Goal: Task Accomplishment & Management: Manage account settings

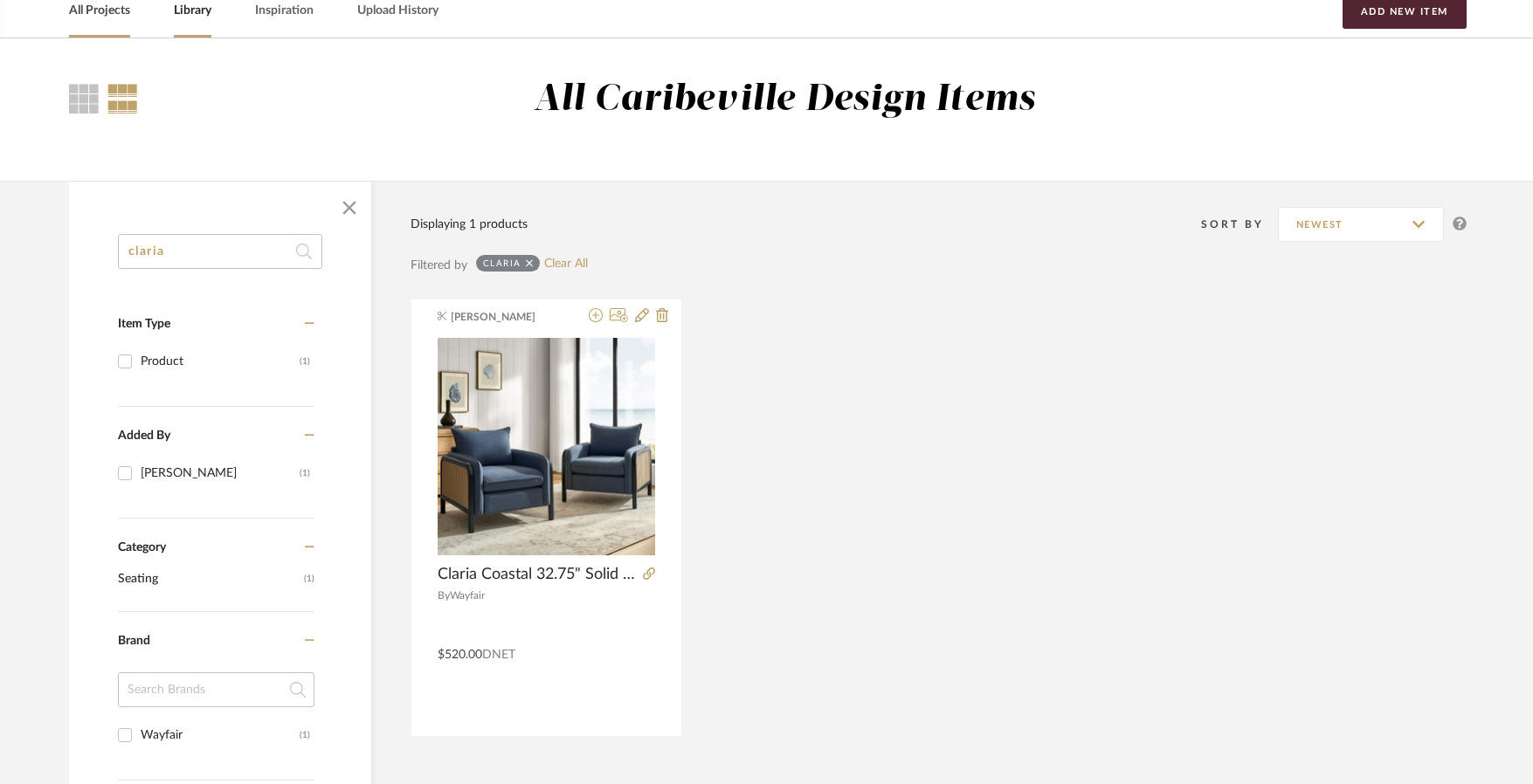
click at [74, 17] on link "All Projects" at bounding box center [99, 11] width 61 height 24
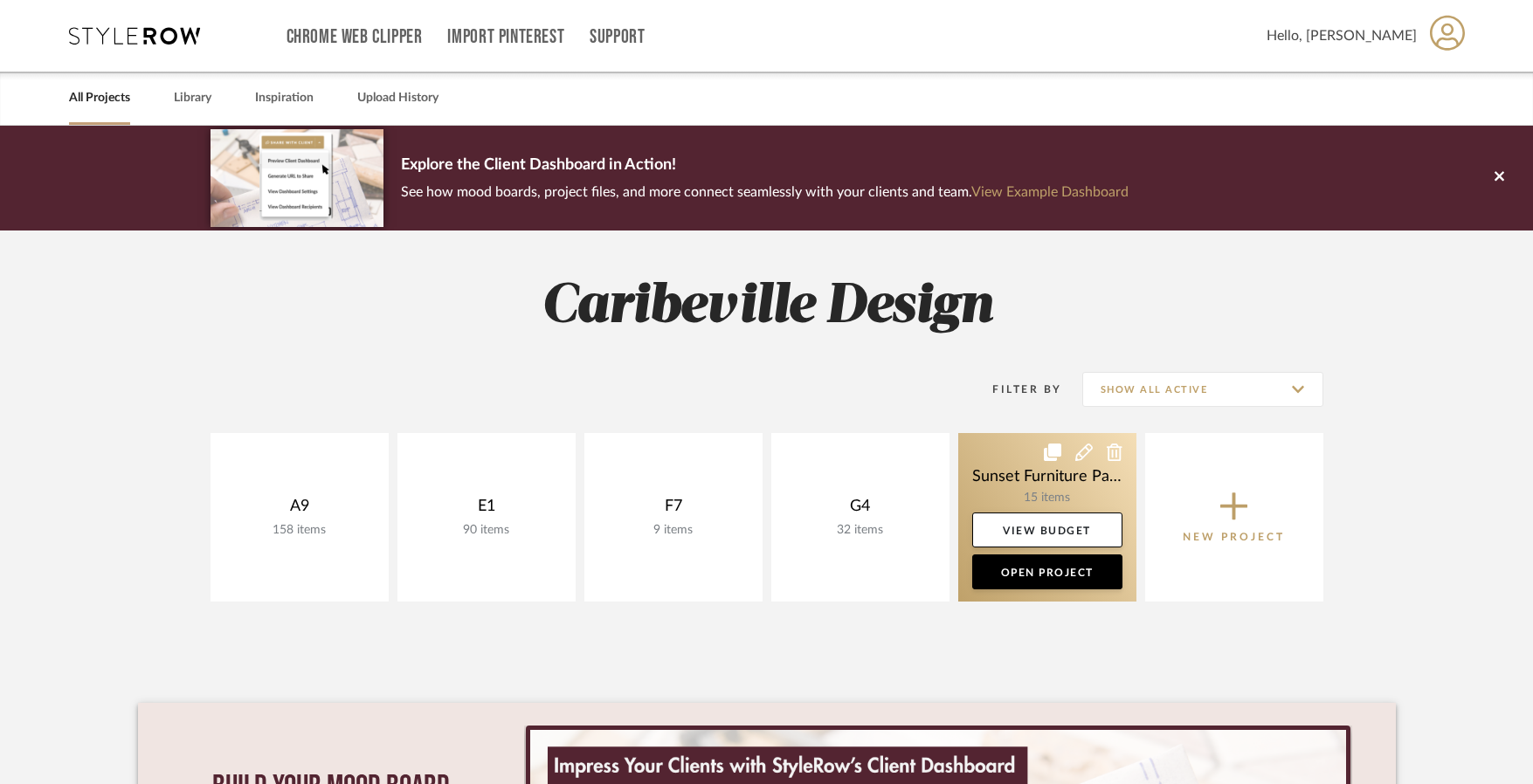
click at [1039, 506] on link at bounding box center [1047, 517] width 178 height 168
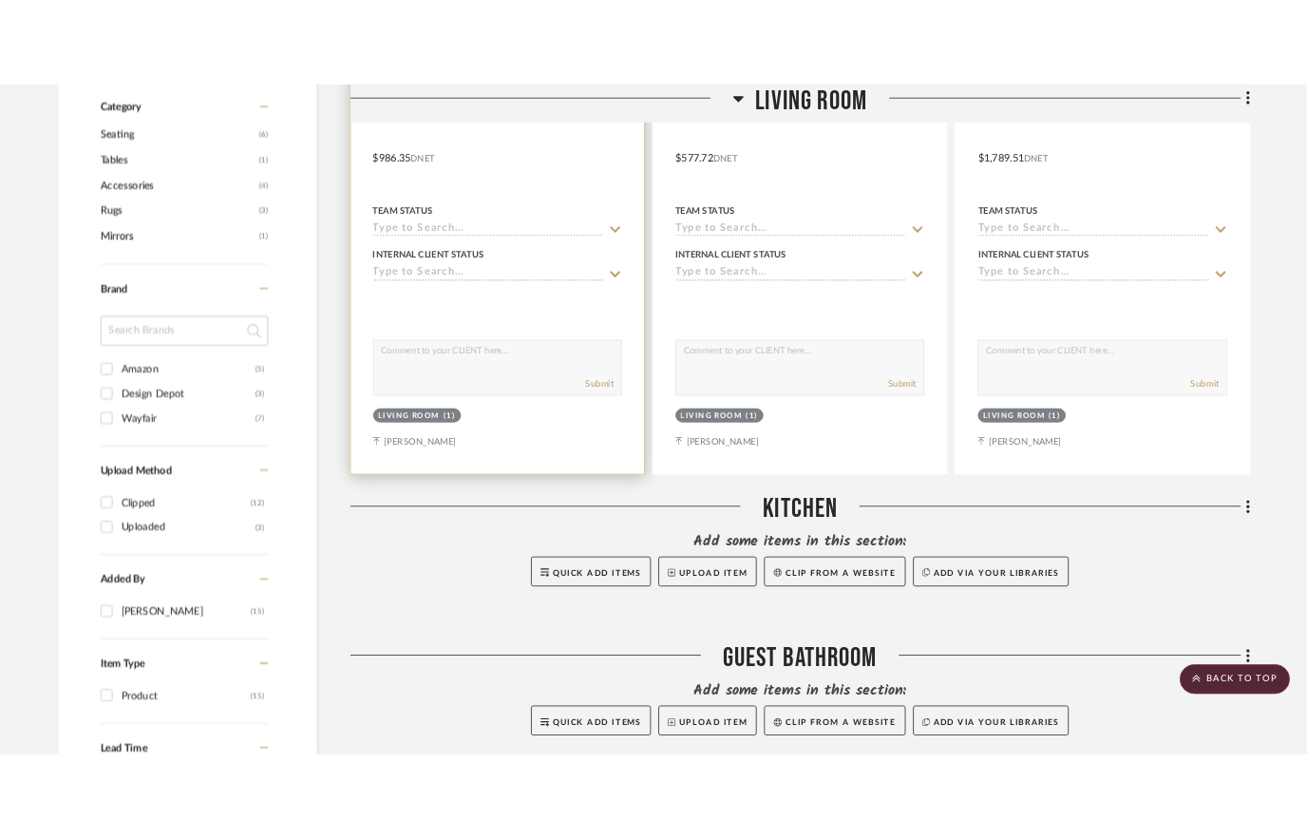
scroll to position [1093, 0]
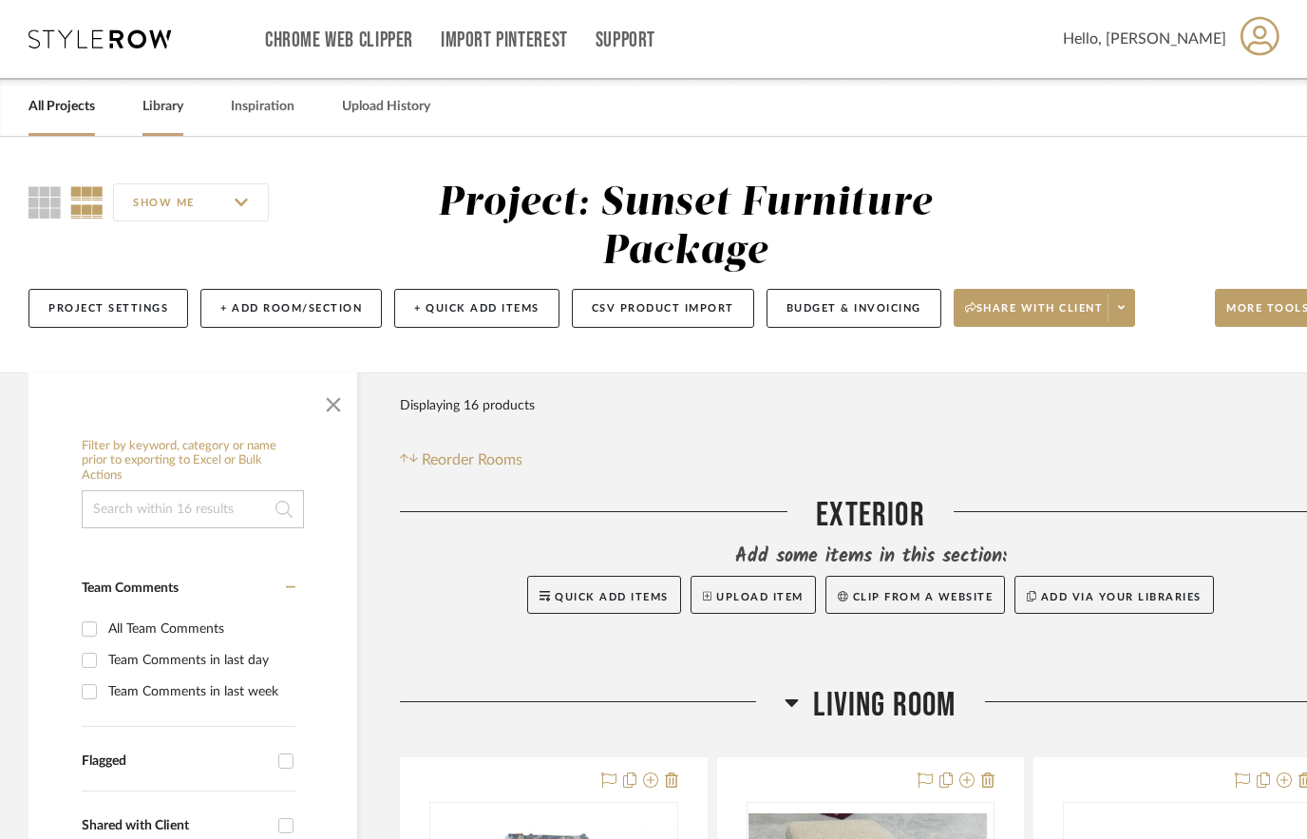
click at [168, 120] on div "Library" at bounding box center [162, 107] width 41 height 58
click at [168, 97] on link "Library" at bounding box center [162, 107] width 41 height 26
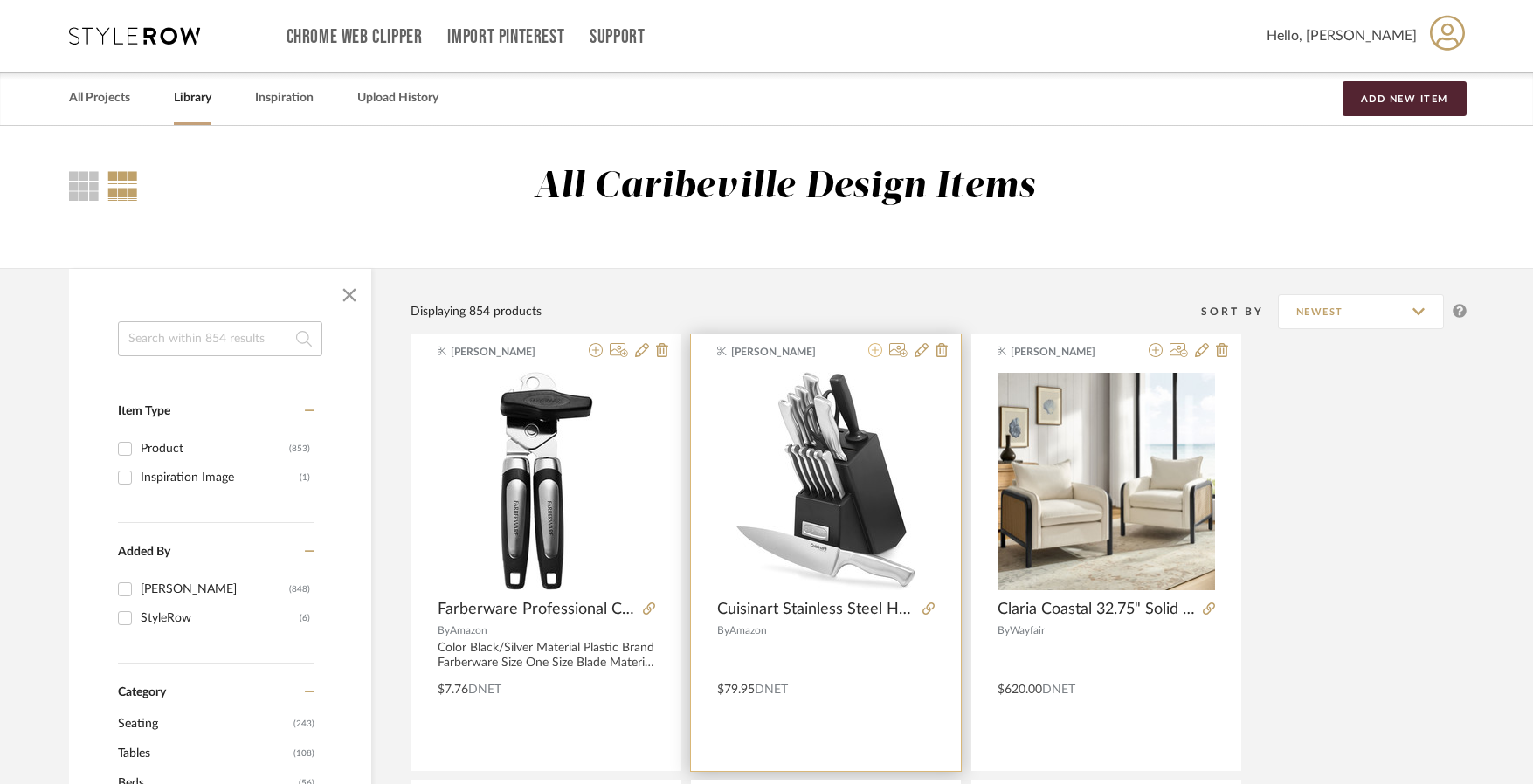
click at [871, 348] on icon at bounding box center [875, 349] width 14 height 14
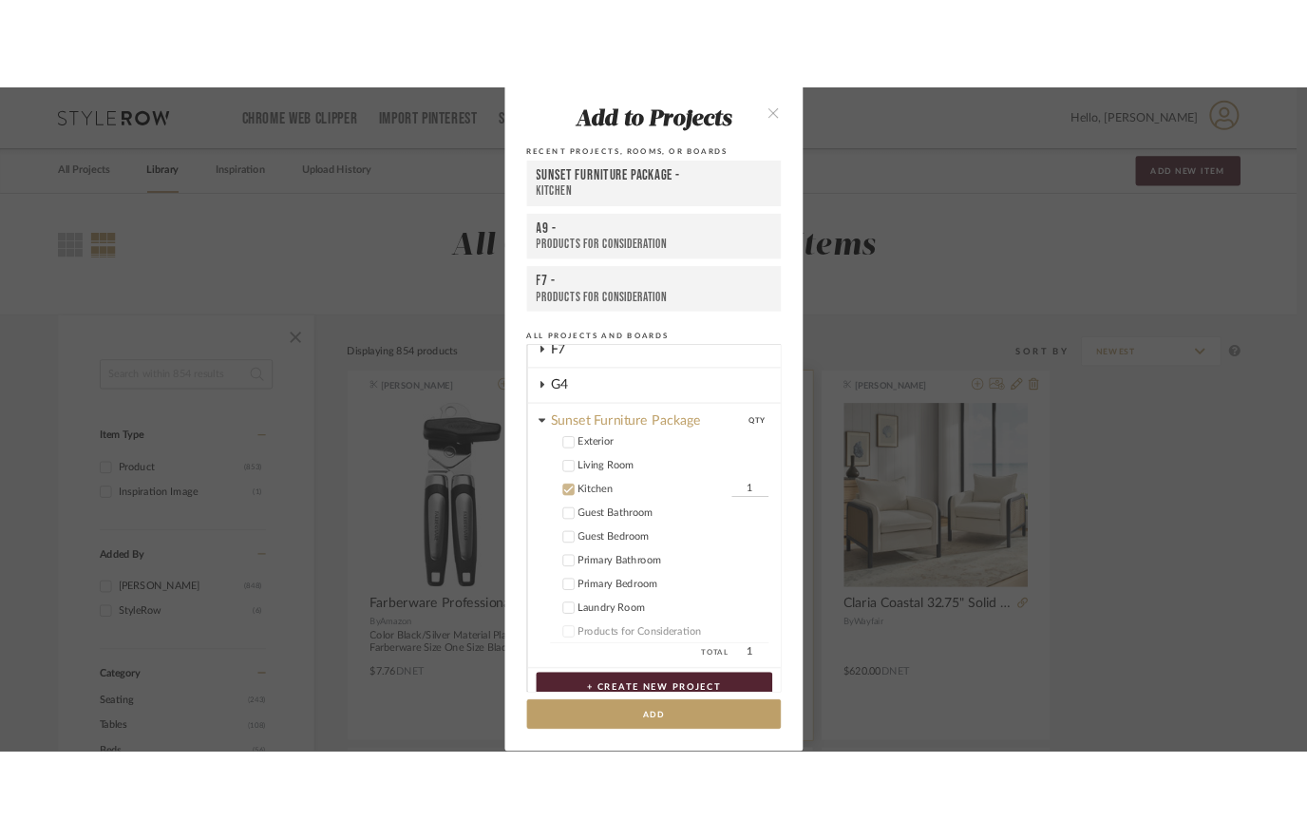
scroll to position [162, 0]
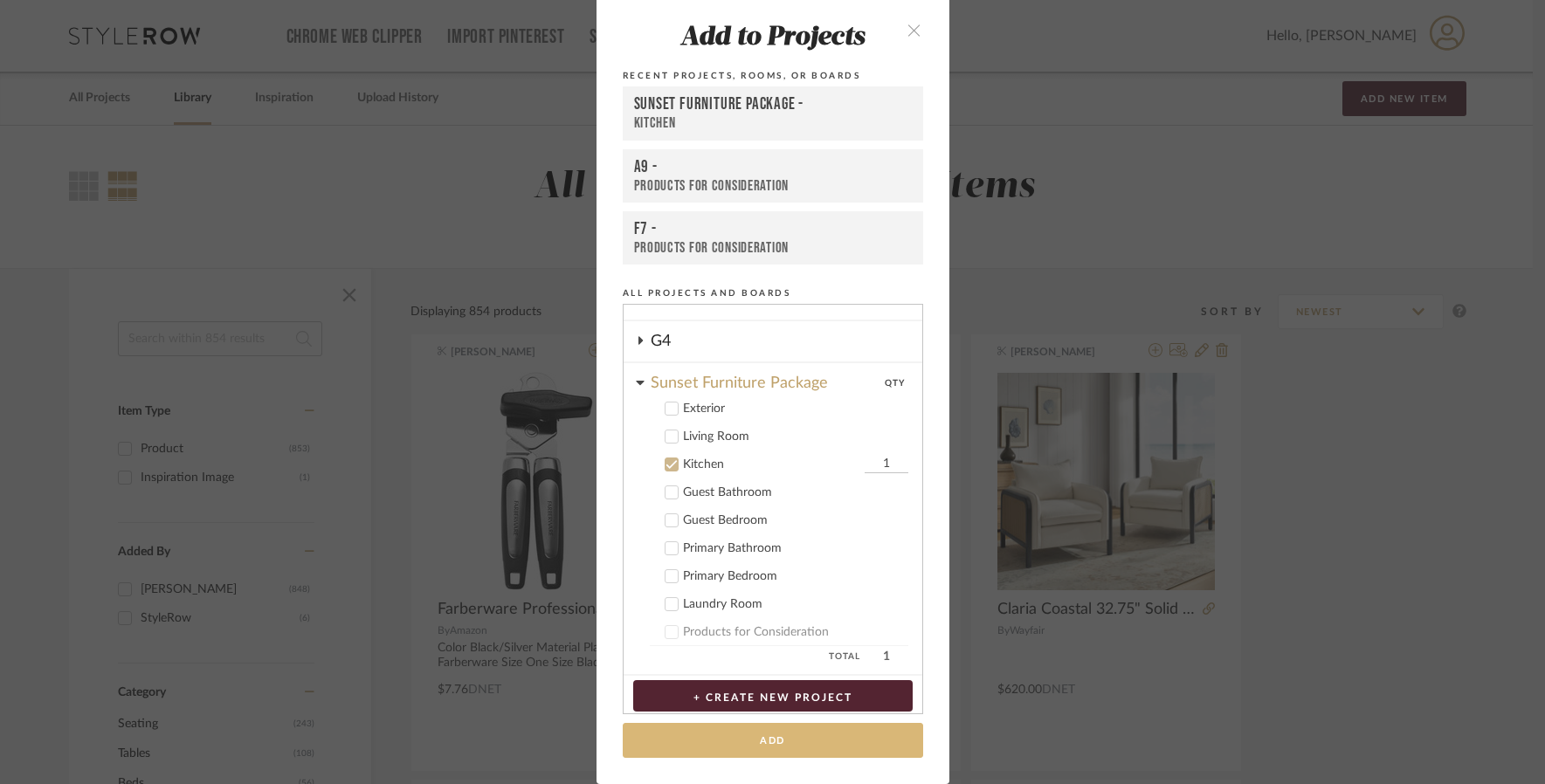
click at [809, 731] on button "Add" at bounding box center [772, 740] width 301 height 36
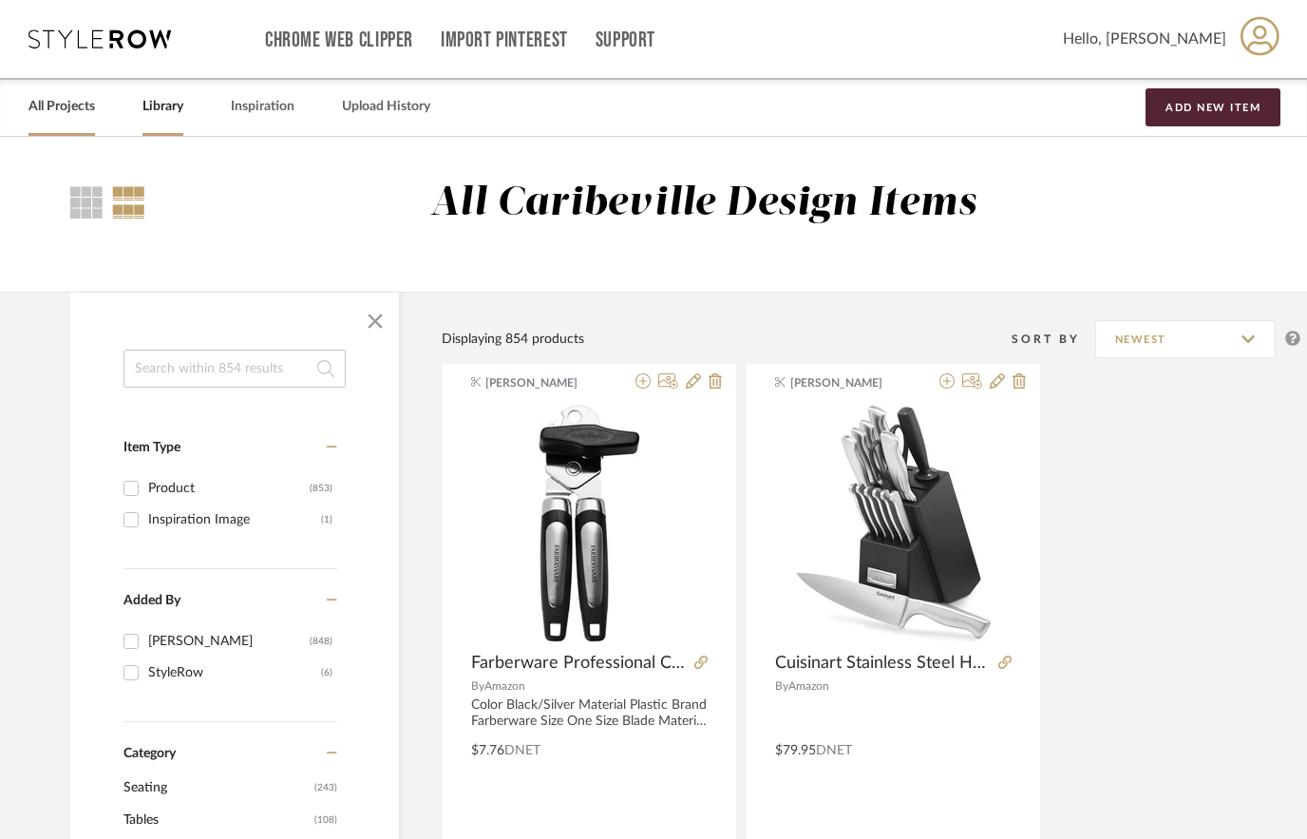
click at [75, 106] on link "All Projects" at bounding box center [61, 107] width 66 height 26
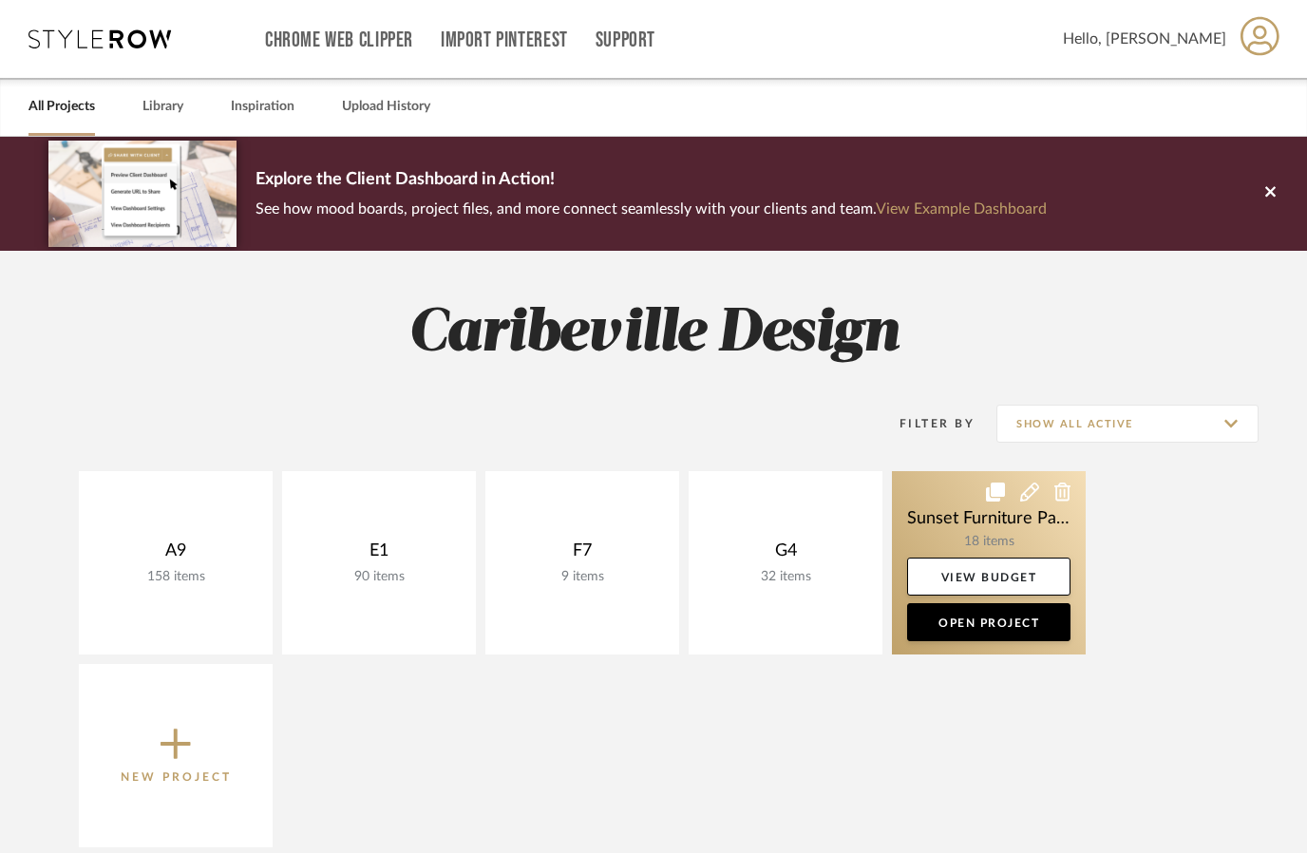
click at [991, 511] on link at bounding box center [989, 562] width 194 height 183
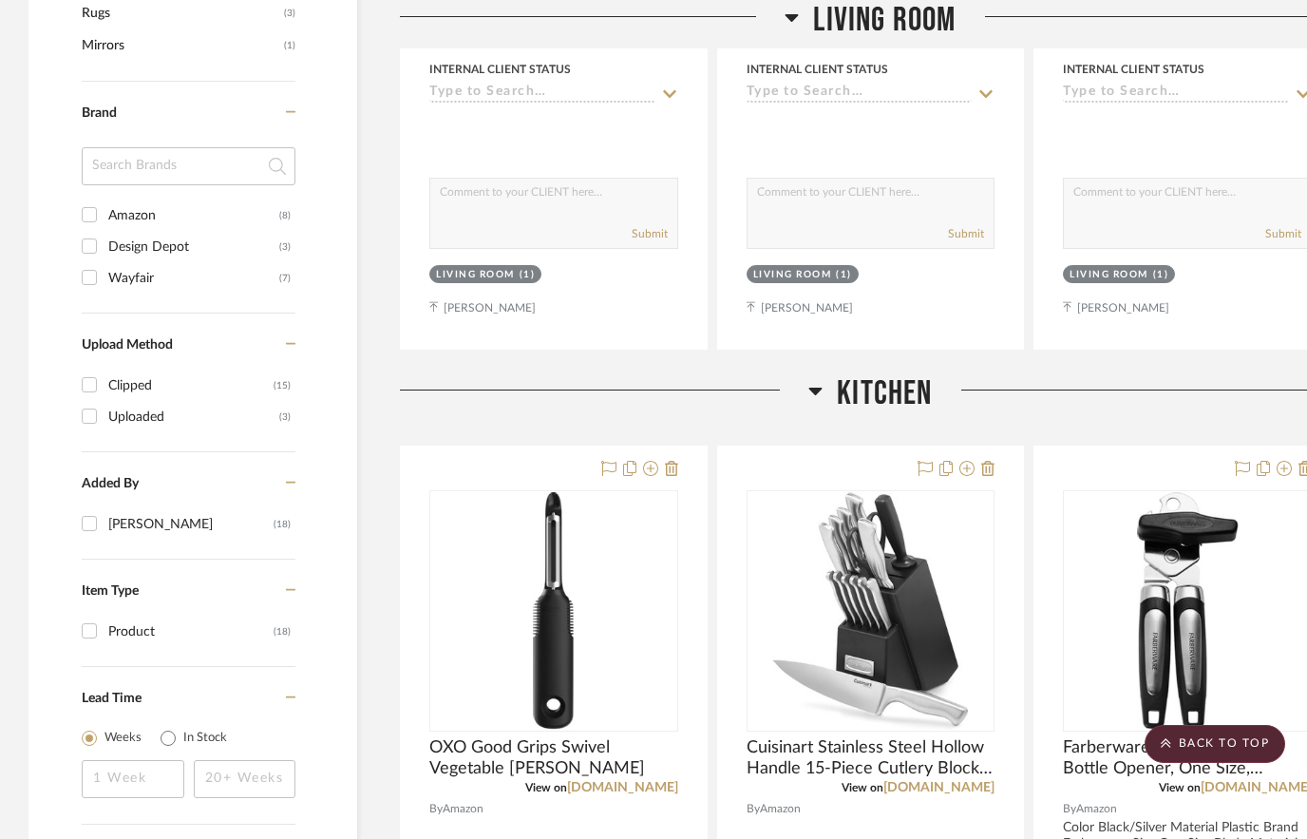
scroll to position [1235, 0]
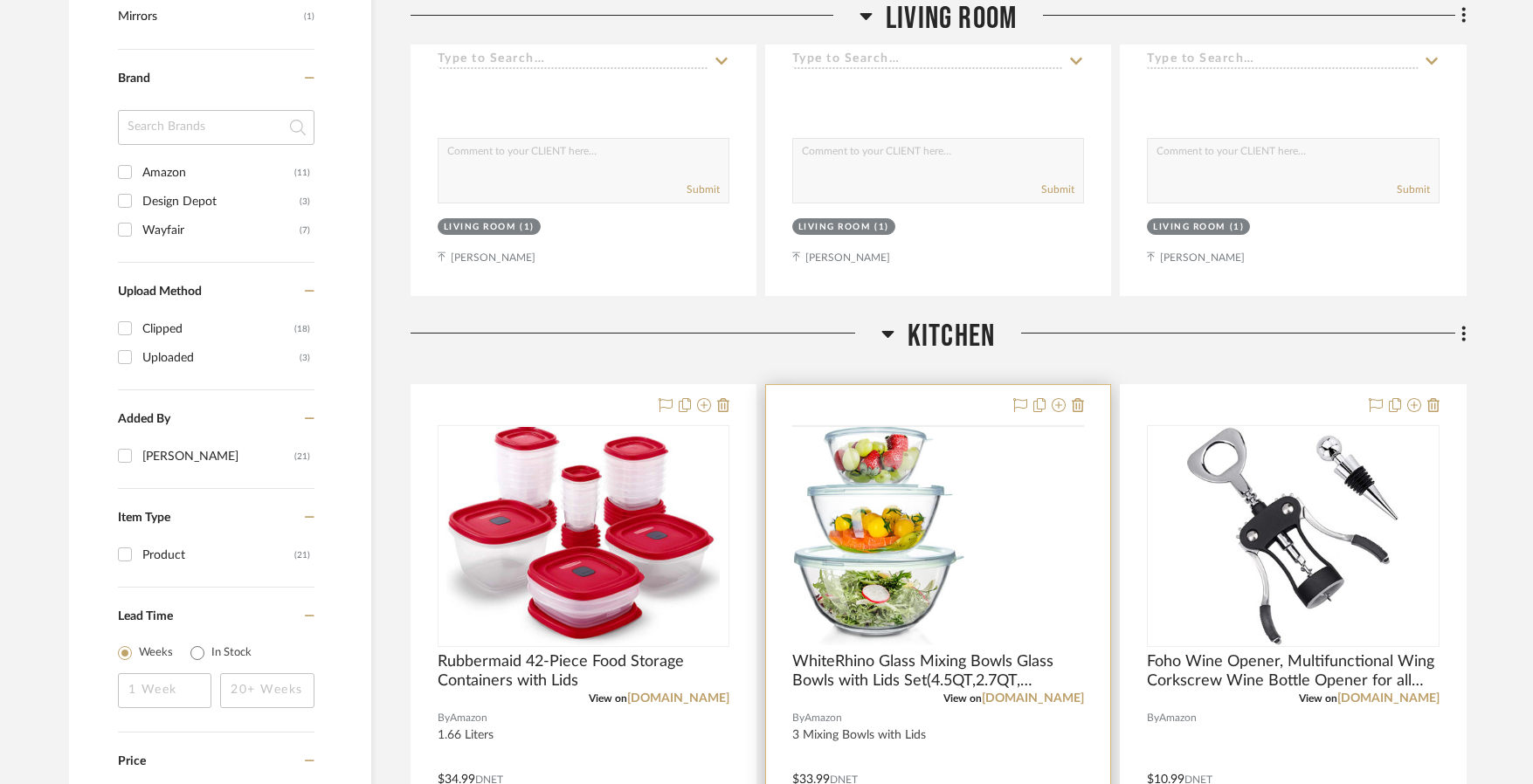
scroll to position [1310, 0]
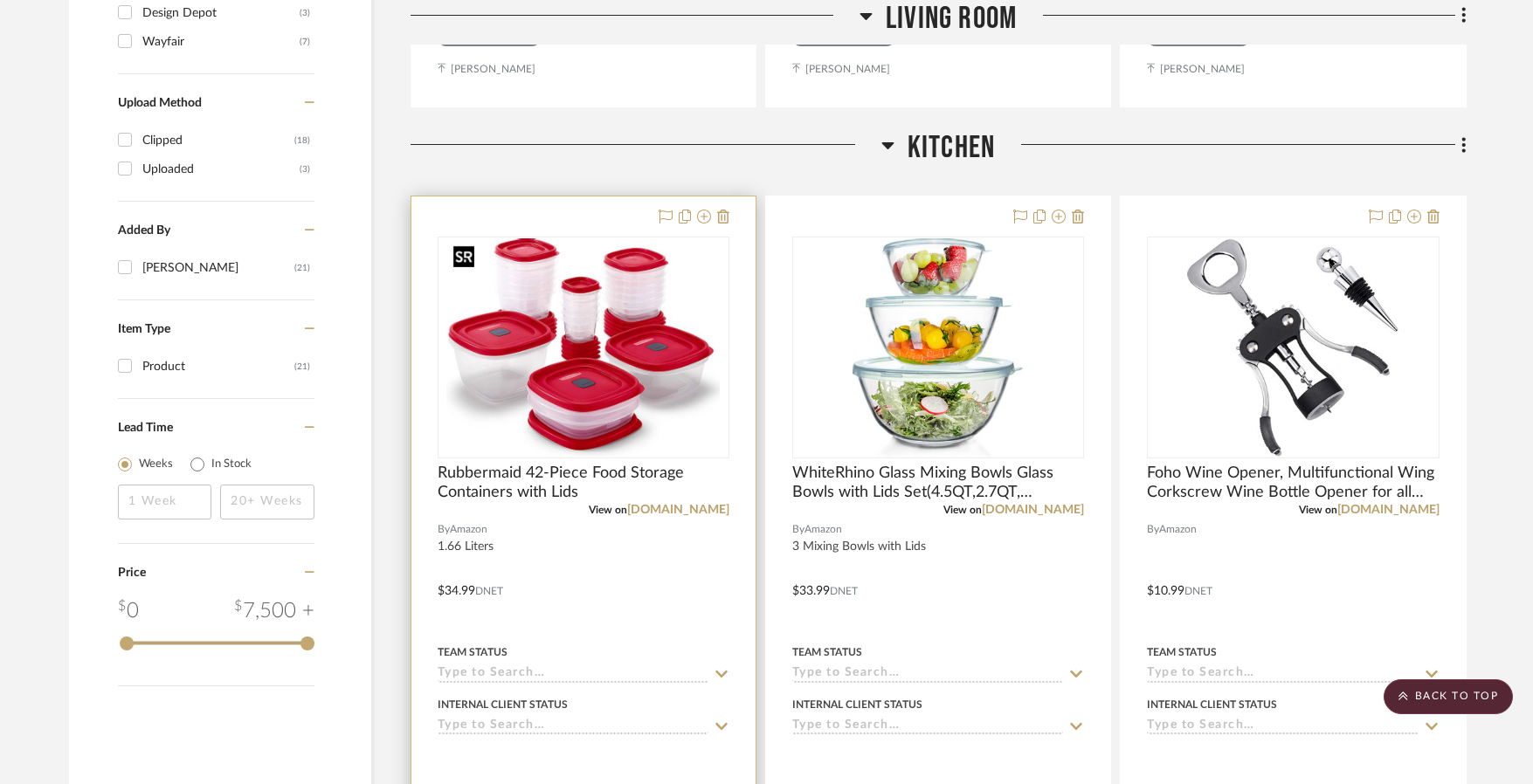
click at [631, 381] on img "0" at bounding box center [583, 347] width 274 height 218
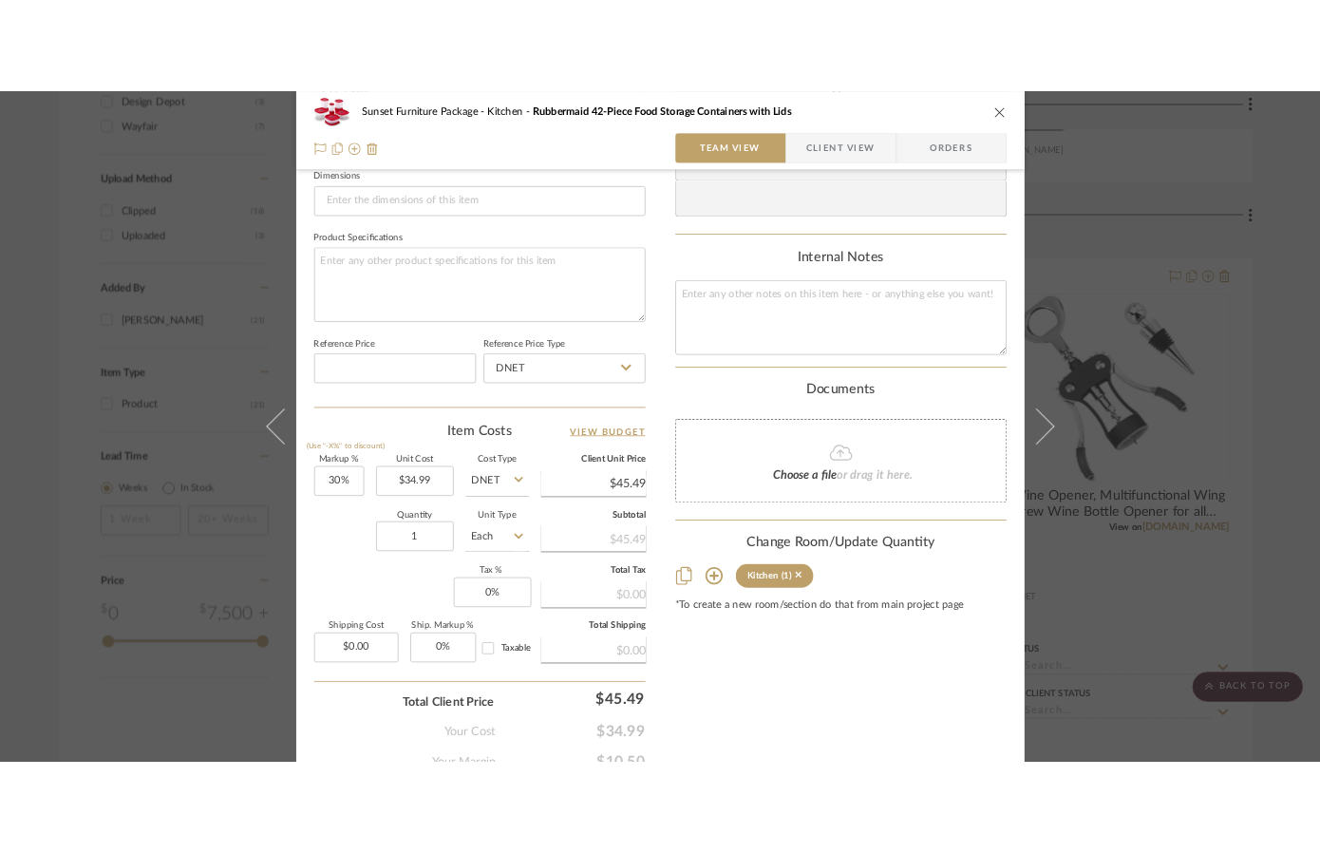
scroll to position [855, 0]
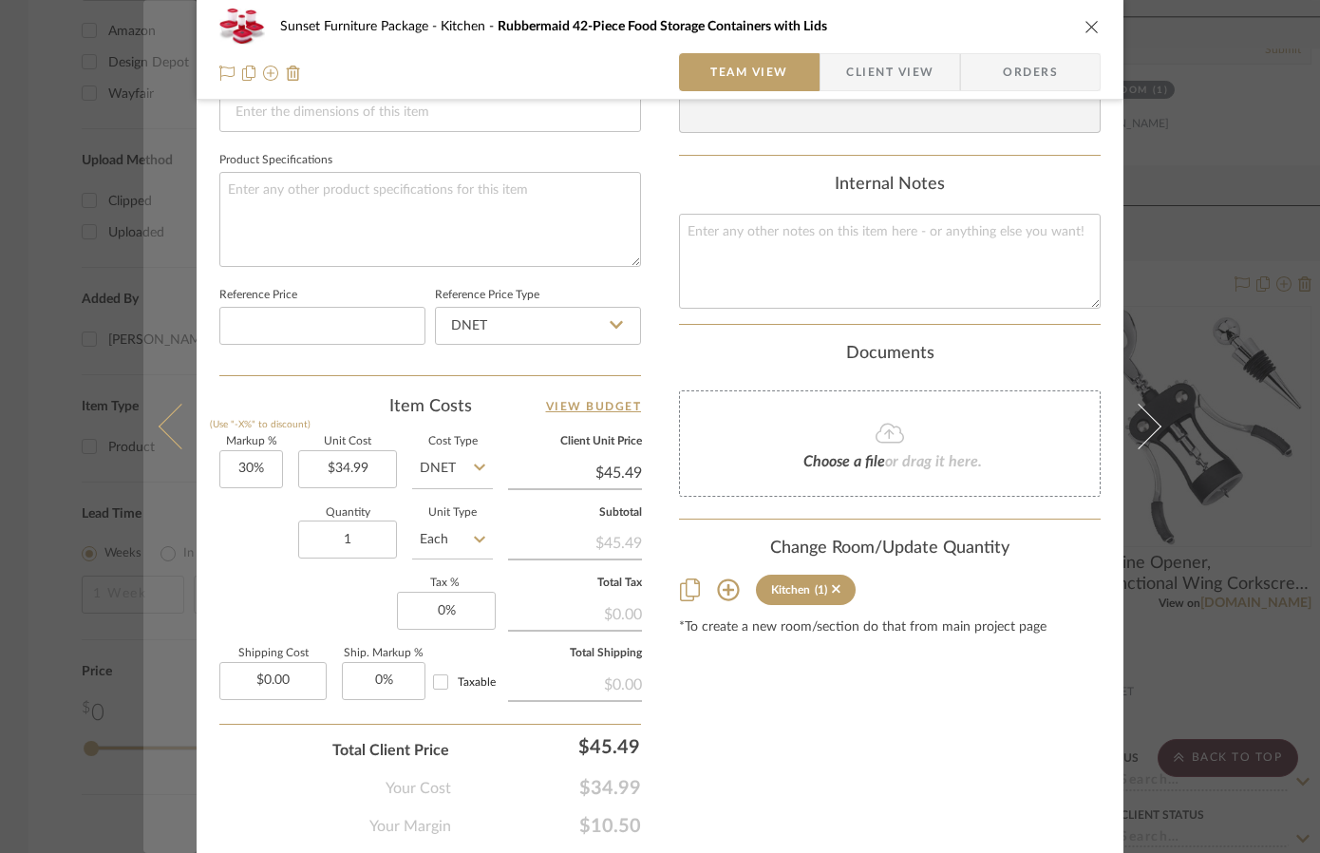
click at [159, 424] on icon at bounding box center [182, 427] width 46 height 46
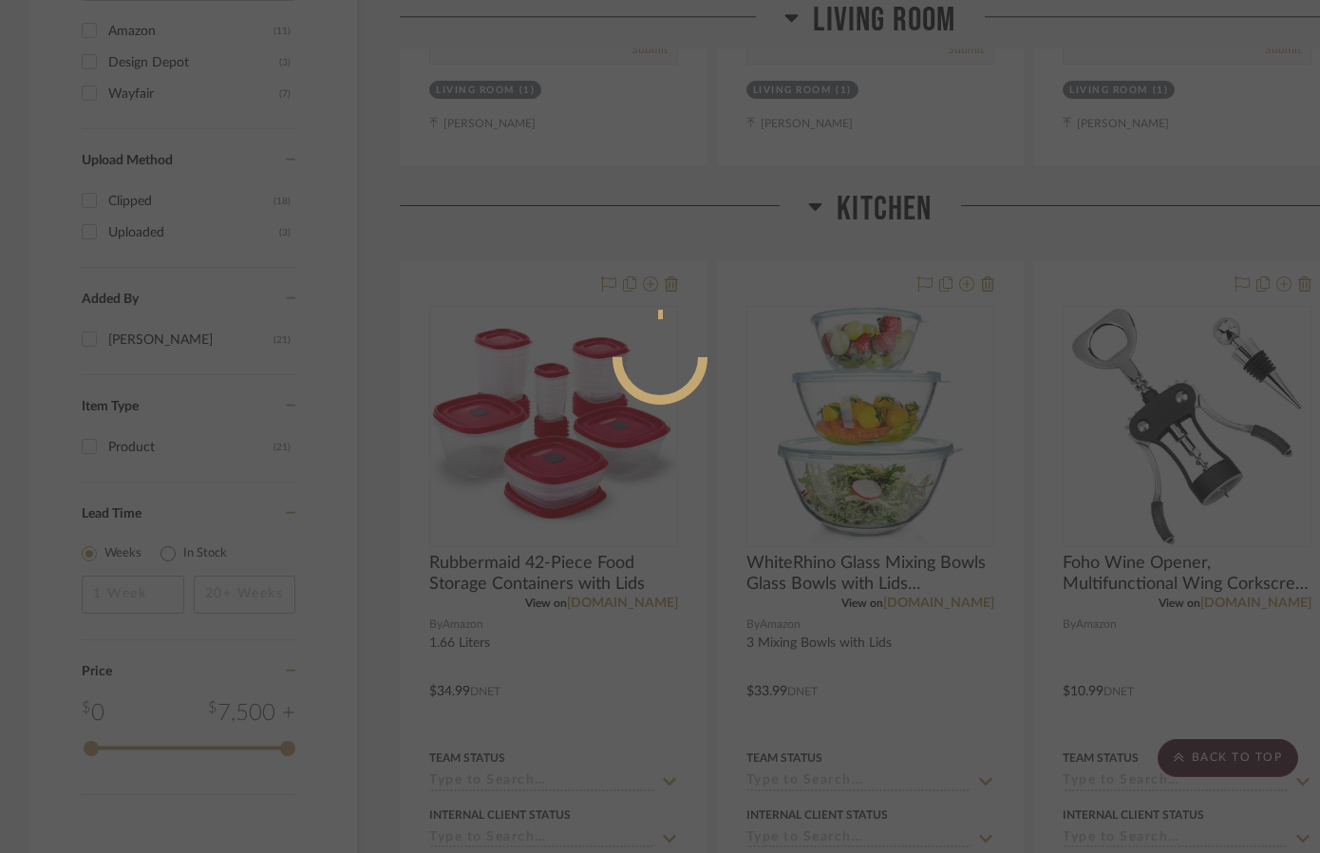
scroll to position [0, 0]
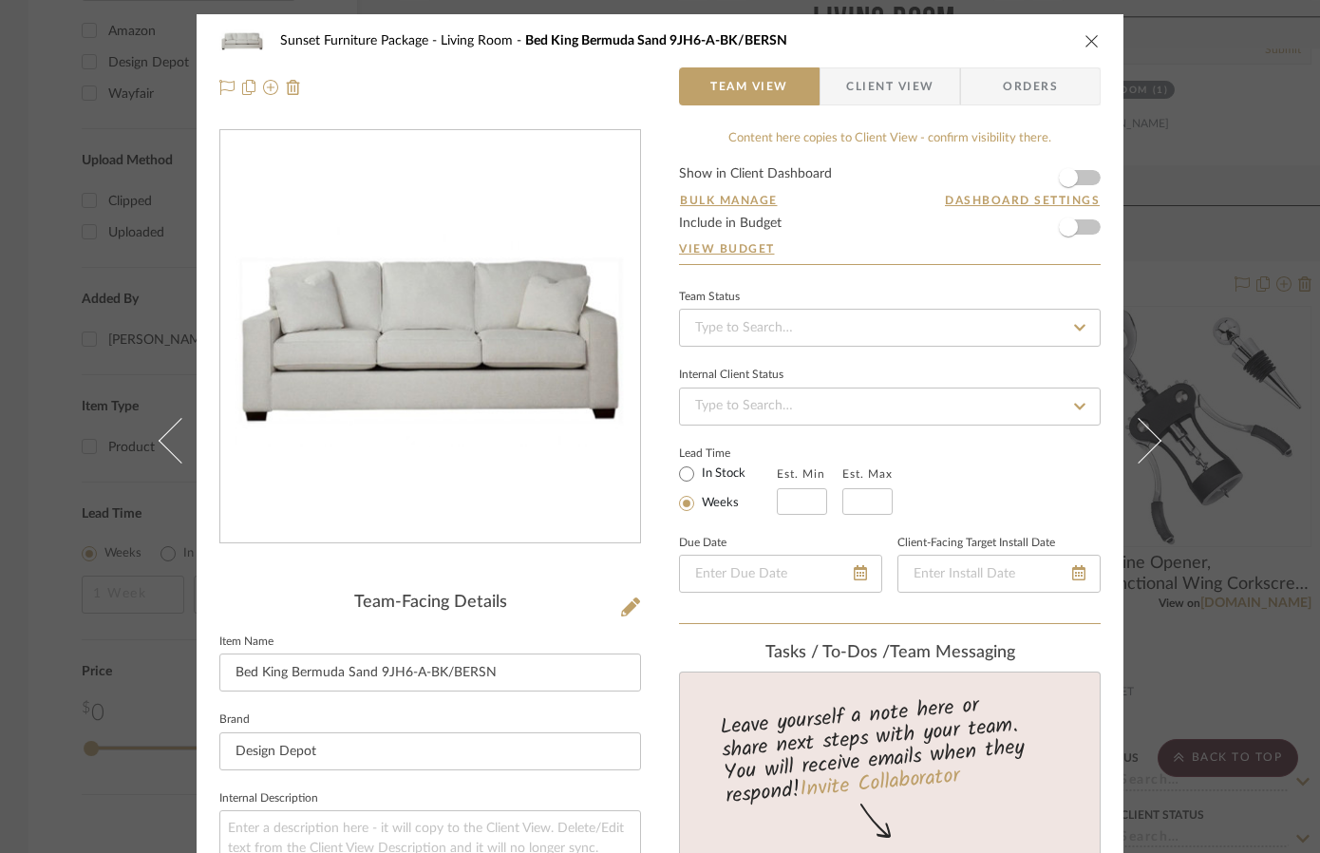
click at [1084, 28] on div "Sunset Furniture Package Living Room Bed King Bermuda Sand 9JH6-A-BK/BERSN" at bounding box center [659, 41] width 881 height 38
click at [1087, 45] on icon "close" at bounding box center [1092, 40] width 15 height 15
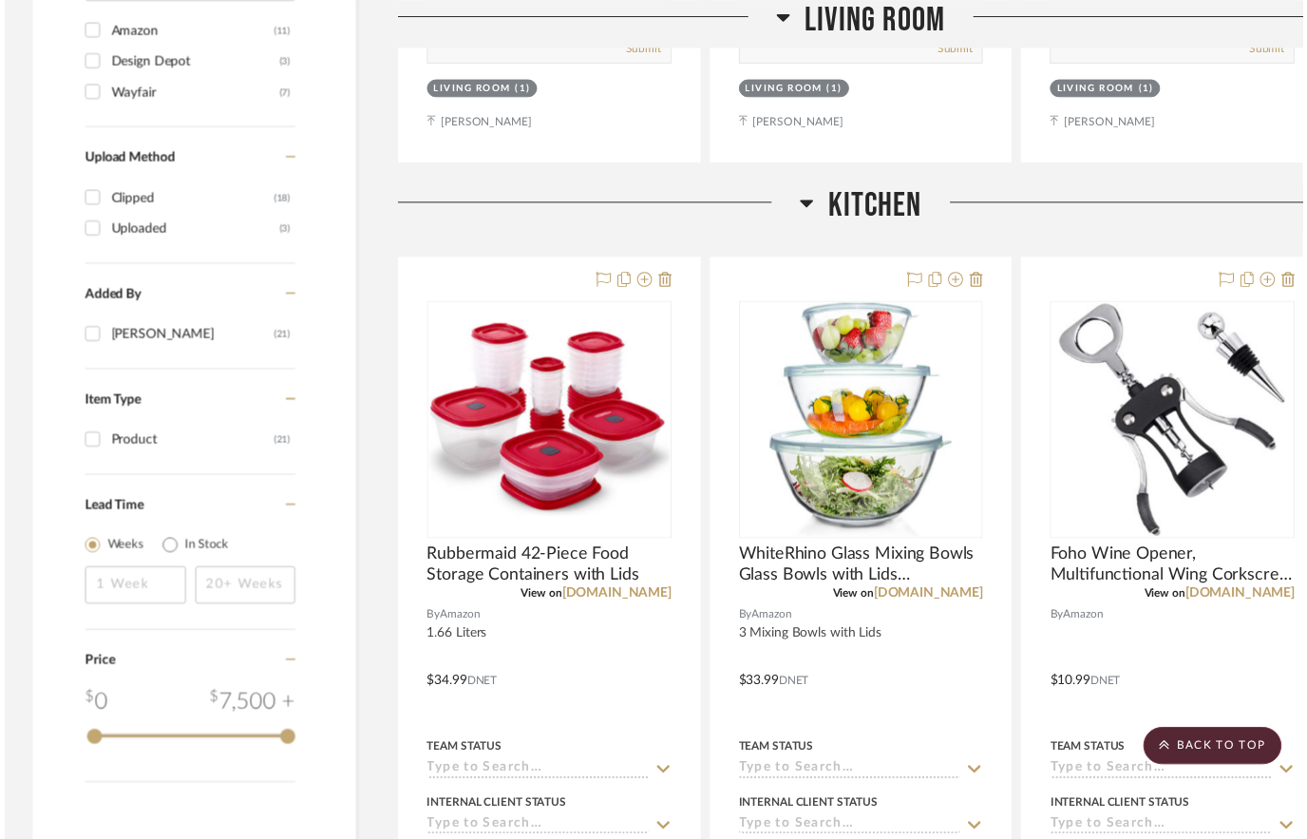
scroll to position [1425, 0]
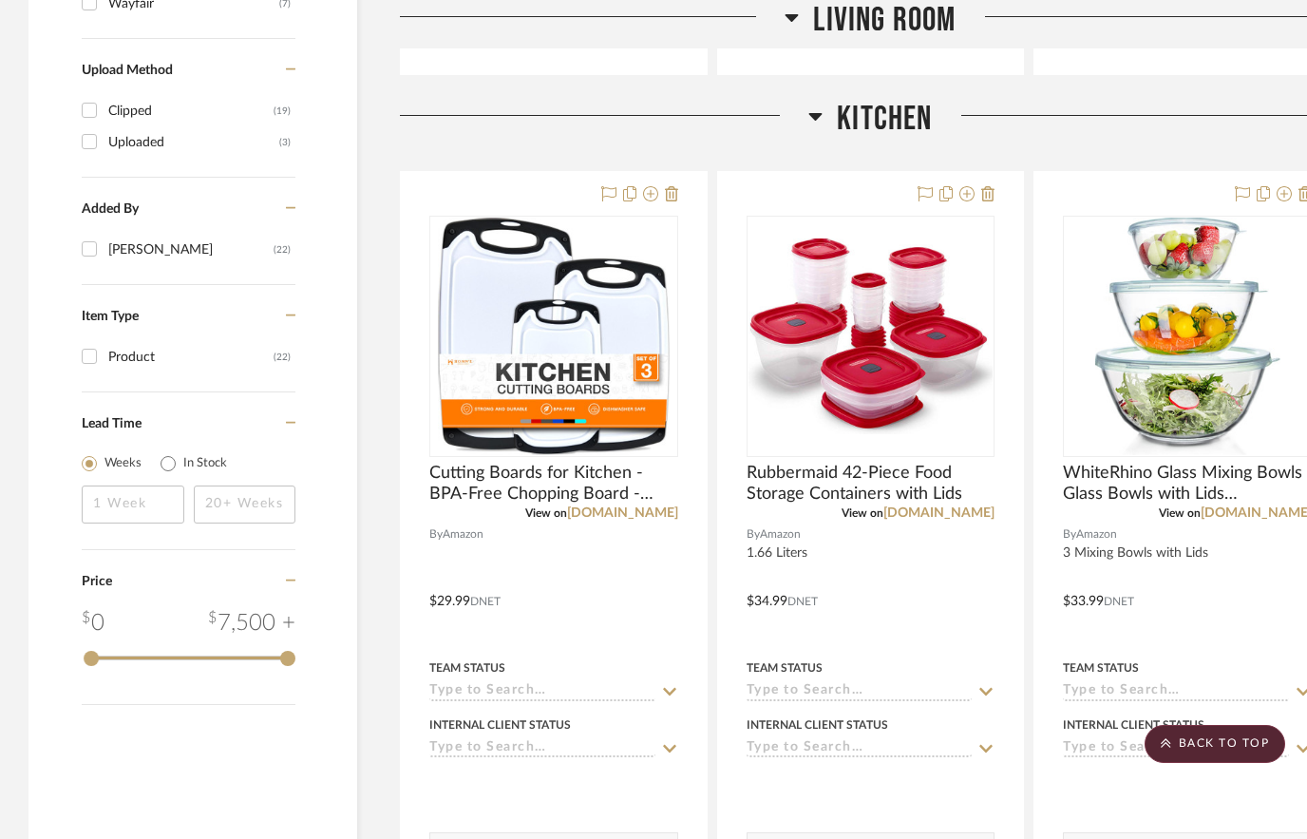
scroll to position [1520, 0]
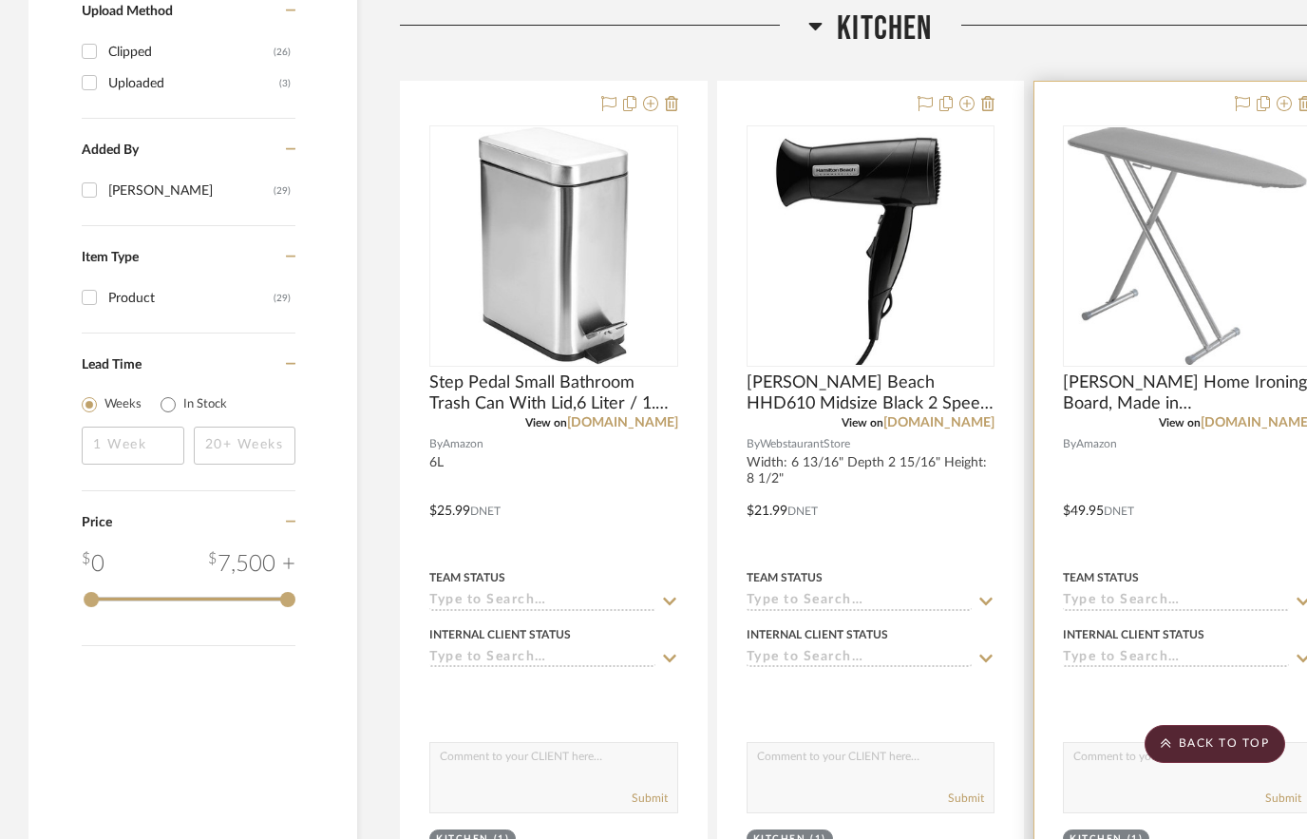
scroll to position [1615, 0]
